Goal: Task Accomplishment & Management: Use online tool/utility

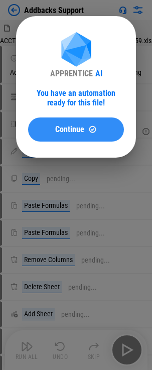
click at [107, 130] on div "Continue" at bounding box center [76, 129] width 72 height 9
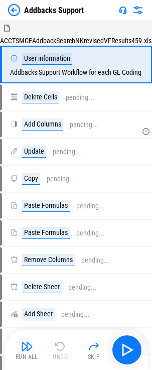
click at [25, 355] on div "Run All" at bounding box center [27, 357] width 23 height 6
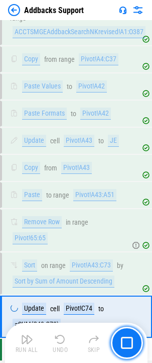
scroll to position [498, 0]
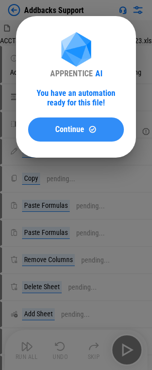
click at [69, 132] on span "Continue" at bounding box center [69, 130] width 29 height 8
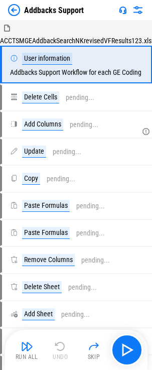
click at [30, 349] on img "button" at bounding box center [27, 346] width 12 height 12
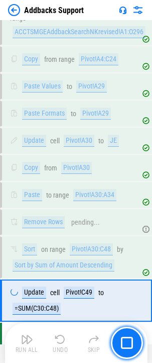
scroll to position [482, 0]
